Goal: Task Accomplishment & Management: Manage account settings

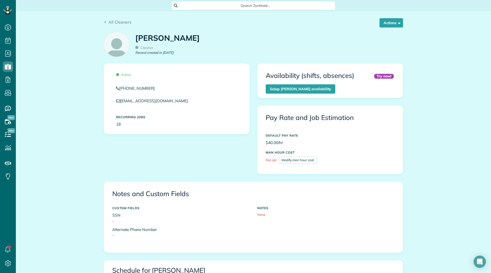
scroll to position [278, 0]
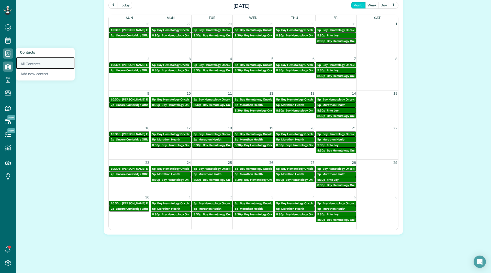
click at [23, 61] on link "All Contacts" at bounding box center [45, 63] width 59 height 12
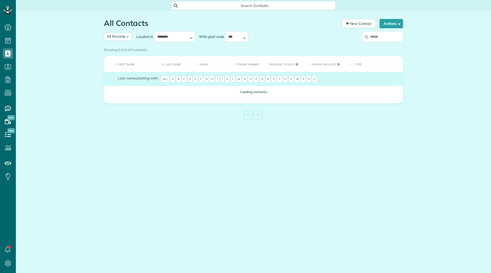
scroll to position [2, 2]
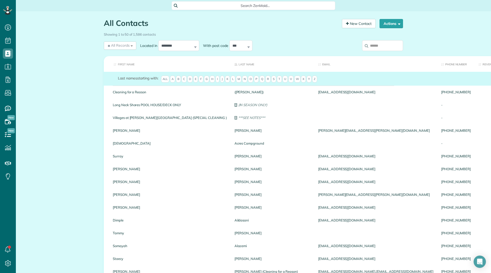
click at [234, 79] on span "L" at bounding box center [233, 79] width 5 height 7
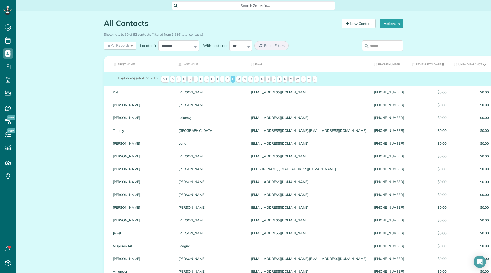
click at [130, 66] on th "First Name" at bounding box center [139, 64] width 71 height 16
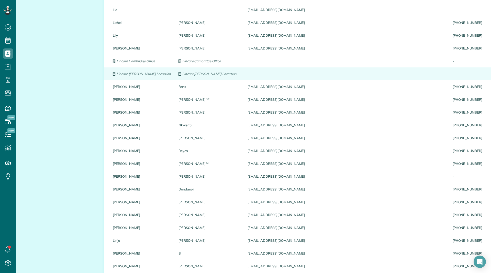
scroll to position [507, 0]
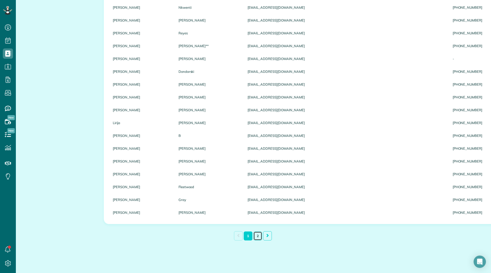
click at [255, 235] on link "2" at bounding box center [258, 235] width 9 height 9
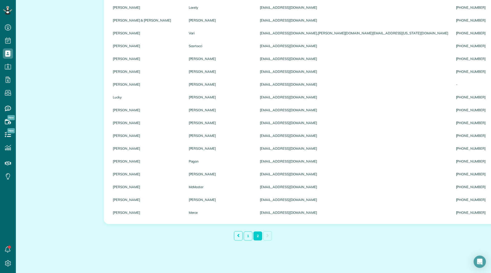
scroll to position [340, 0]
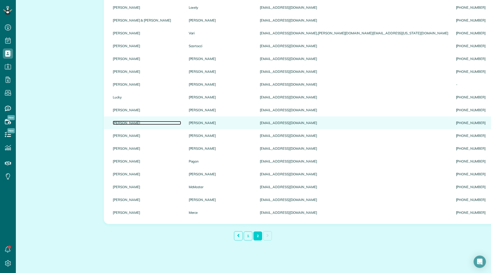
click at [118, 122] on link "Lynda" at bounding box center [147, 123] width 68 height 4
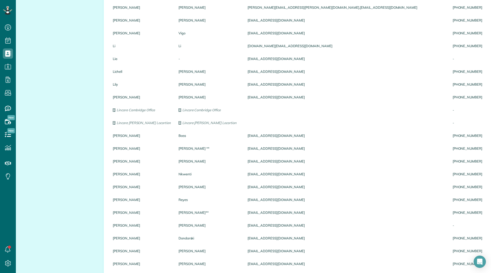
scroll to position [0, 0]
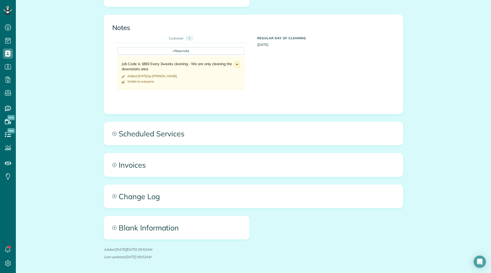
scroll to position [190, 0]
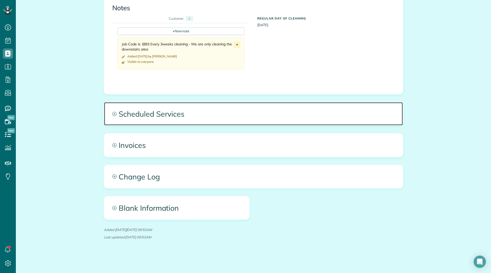
click at [144, 123] on span "Scheduled Services" at bounding box center [253, 113] width 299 height 23
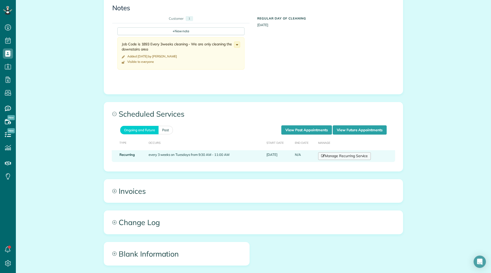
click at [329, 157] on link "Manage Recurring Service" at bounding box center [344, 156] width 53 height 8
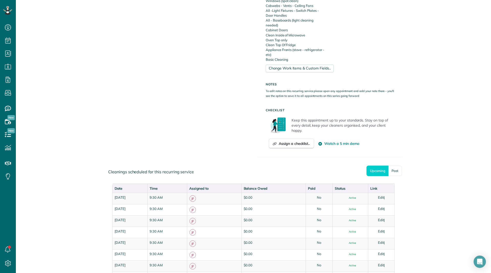
scroll to position [282, 0]
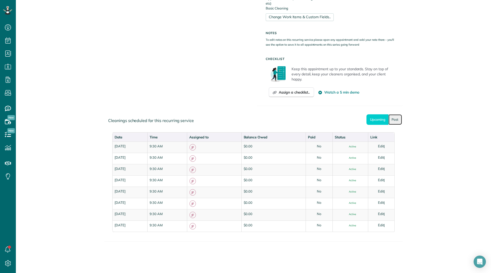
click at [397, 120] on link "Past" at bounding box center [396, 119] width 14 height 10
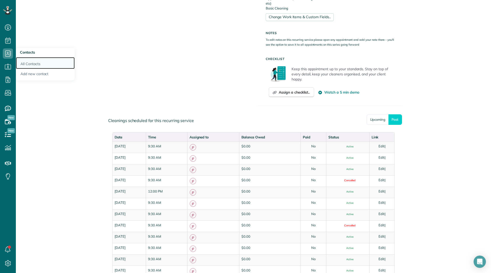
click at [19, 61] on link "All Contacts" at bounding box center [45, 63] width 59 height 12
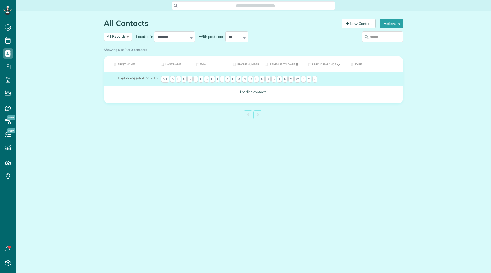
scroll to position [2, 2]
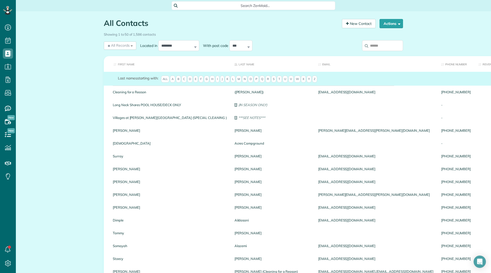
click at [379, 47] on input "search" at bounding box center [382, 45] width 41 height 11
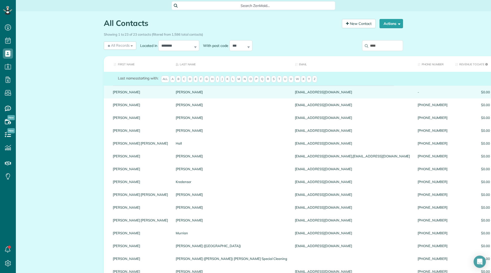
type input "****"
click at [115, 94] on link "Mary" at bounding box center [140, 92] width 55 height 4
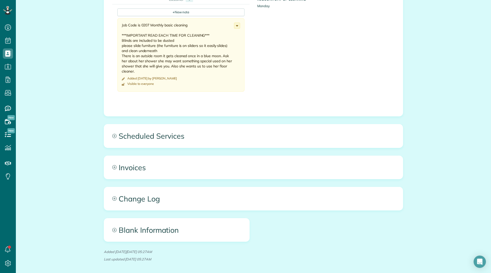
scroll to position [205, 0]
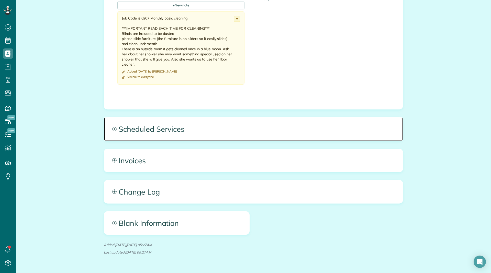
click at [175, 136] on span "Scheduled Services" at bounding box center [253, 128] width 299 height 23
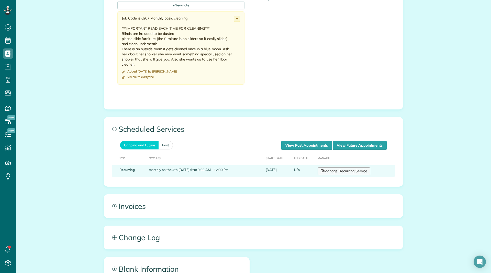
click at [343, 168] on link "Manage Recurring Service" at bounding box center [344, 171] width 53 height 8
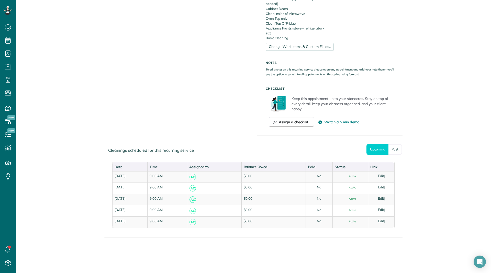
scroll to position [257, 0]
click at [395, 151] on link "Past" at bounding box center [396, 149] width 14 height 10
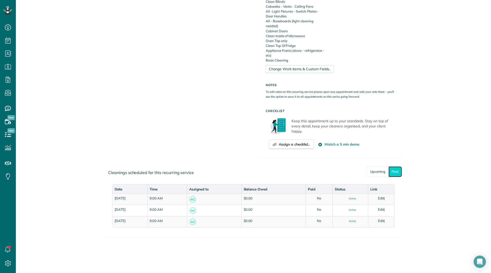
scroll to position [234, 0]
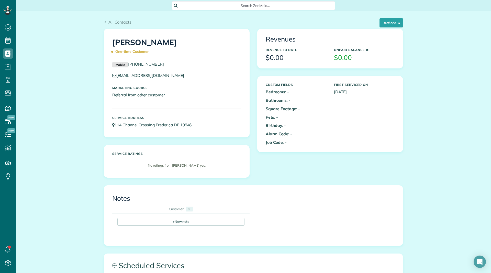
scroll to position [151, 0]
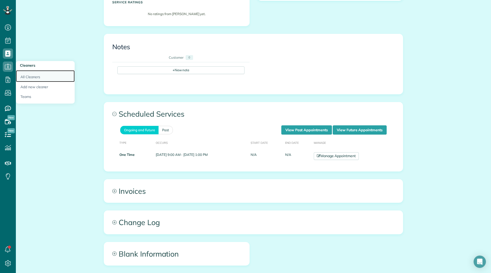
click at [25, 74] on link "All Cleaners" at bounding box center [45, 76] width 59 height 12
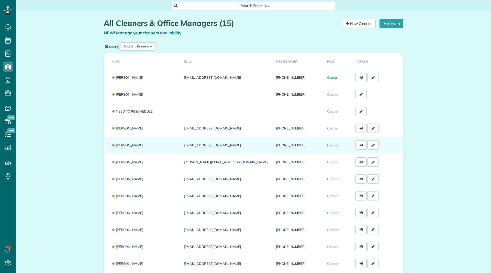
scroll to position [2, 2]
click at [130, 144] on link "[PERSON_NAME]" at bounding box center [128, 145] width 32 height 4
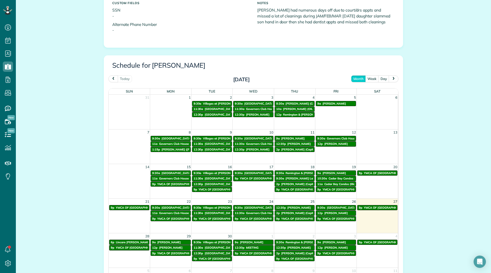
scroll to position [230, 0]
